Goal: Answer question/provide support: Share knowledge or assist other users

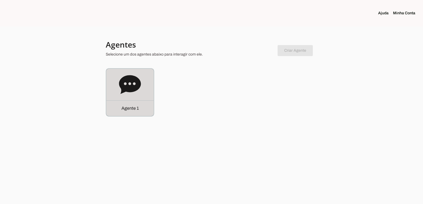
click at [139, 87] on icon at bounding box center [130, 84] width 22 height 19
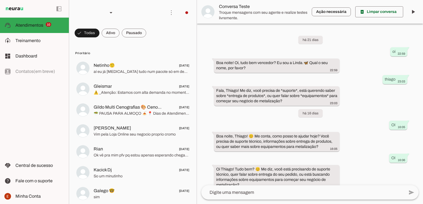
scroll to position [541, 0]
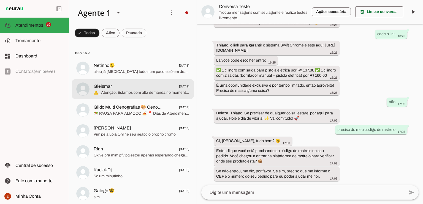
click at [126, 91] on span "⚠️ _Atenção: Estamos com alta demanda no momento, mas todas as solicitações são…" at bounding box center [142, 93] width 96 height 6
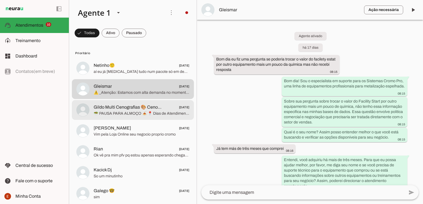
click at [109, 108] on span "Gildo Multi Cenografias 🎨 Cenografias 🎨" at bounding box center [128, 107] width 69 height 7
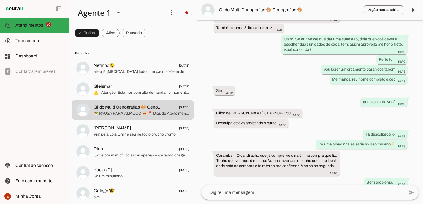
scroll to position [807, 0]
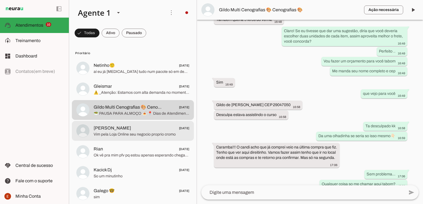
drag, startPoint x: 121, startPoint y: 127, endPoint x: 135, endPoint y: 126, distance: 14.6
click at [125, 127] on span "[PERSON_NAME] [DATE]" at bounding box center [142, 128] width 96 height 7
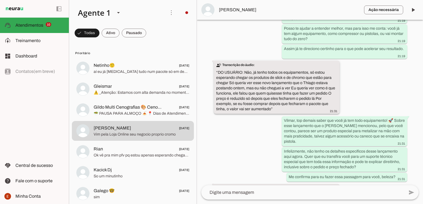
scroll to position [513, 0]
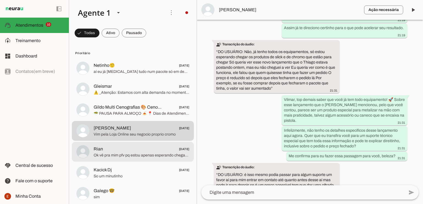
click at [132, 144] on md-item "Rian [DATE] Ok vê pra mim pfv pq estou apenas esperando chegar pra mim poder in…" at bounding box center [133, 152] width 122 height 20
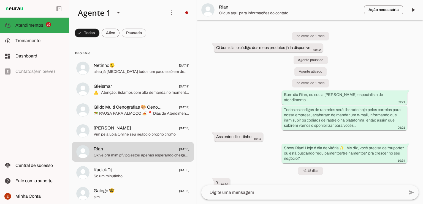
scroll to position [508, 0]
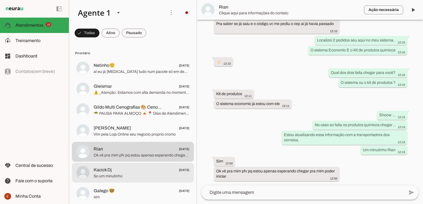
click at [152, 169] on span "Kacick Dj [DATE]" at bounding box center [142, 170] width 96 height 7
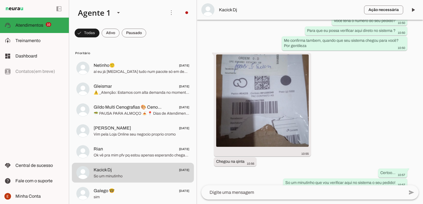
scroll to position [1278, 0]
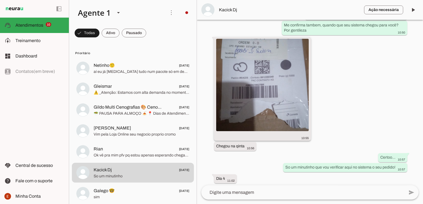
click at [277, 92] on img at bounding box center [262, 85] width 92 height 92
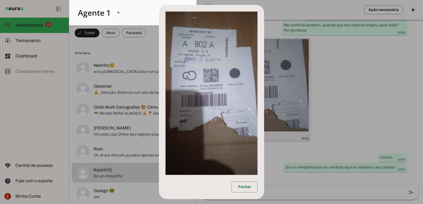
click at [264, 99] on dialog "Fechar" at bounding box center [211, 102] width 105 height 194
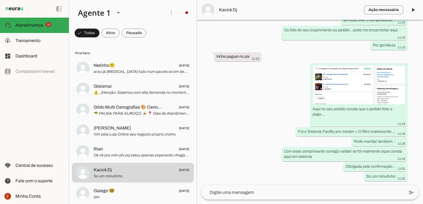
scroll to position [1483, 0]
click at [116, 17] on div at bounding box center [118, 12] width 13 height 19
drag, startPoint x: 143, startPoint y: 24, endPoint x: 151, endPoint y: 23, distance: 7.7
click at [149, 24] on md-item "more_vert circle Ações do Agente Desconectado O Agente atualmente está desconec…" at bounding box center [132, 12] width 127 height 25
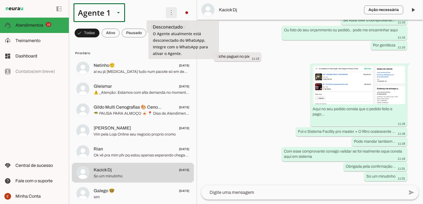
click at [171, 15] on span at bounding box center [171, 12] width 13 height 13
click at [171, 13] on span at bounding box center [171, 12] width 13 height 13
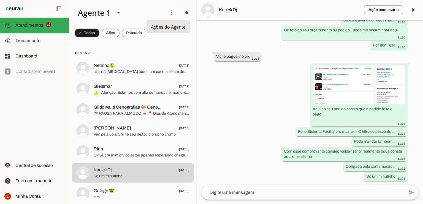
click at [144, 16] on slot at bounding box center [118, 12] width 88 height 19
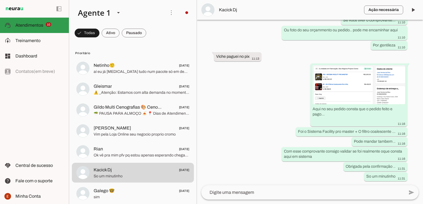
click at [36, 30] on md-item "support_agent Atendimentos Atendimentos 10" at bounding box center [34, 25] width 69 height 15
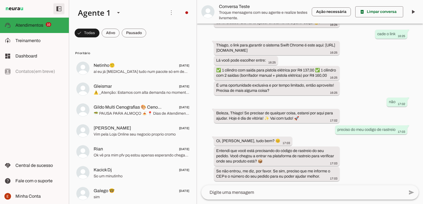
click at [55, 13] on span at bounding box center [58, 8] width 13 height 13
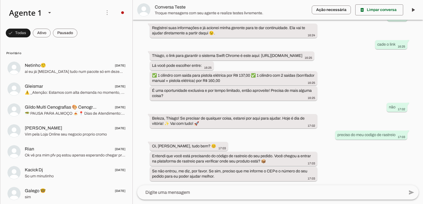
scroll to position [496, 0]
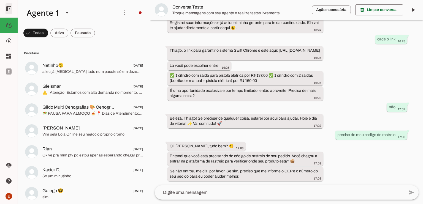
click at [21, 121] on span at bounding box center [84, 131] width 127 height 20
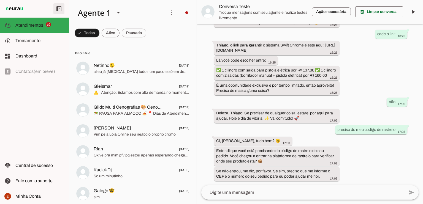
click at [57, 7] on span at bounding box center [58, 8] width 13 height 13
